Goal: Check status

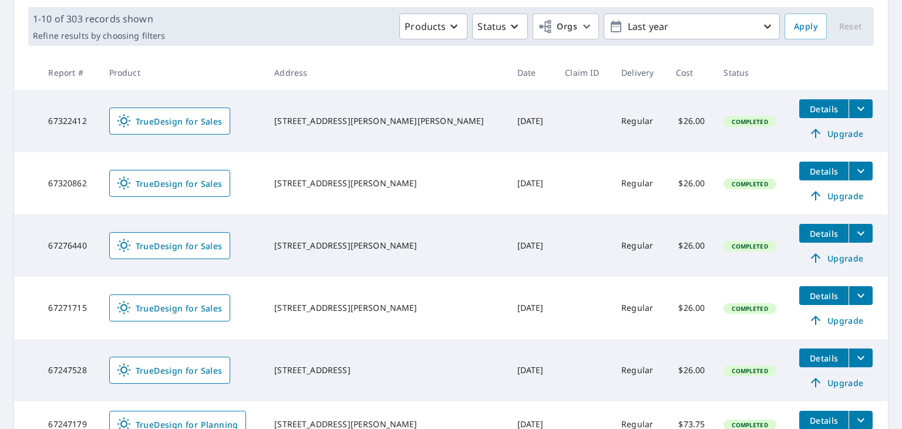
scroll to position [176, 0]
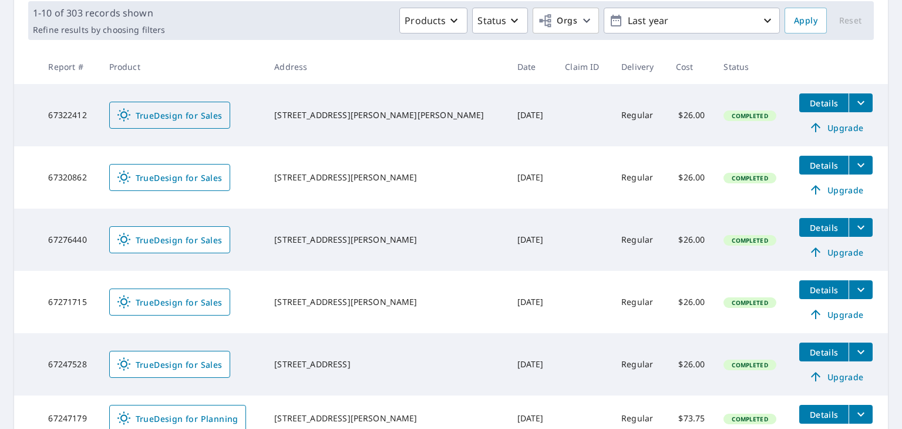
click at [187, 112] on span "TrueDesign for Sales" at bounding box center [170, 115] width 106 height 14
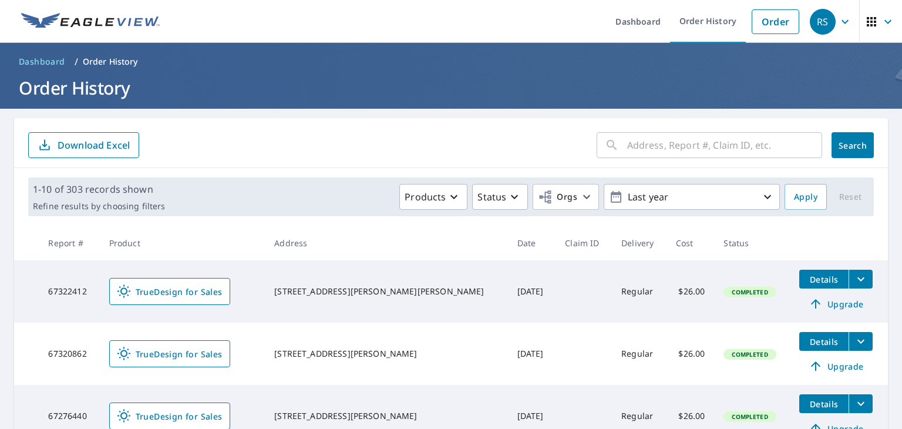
click at [581, 166] on div "​ Search Download Excel" at bounding box center [450, 143] width 873 height 50
